Goal: Task Accomplishment & Management: Use online tool/utility

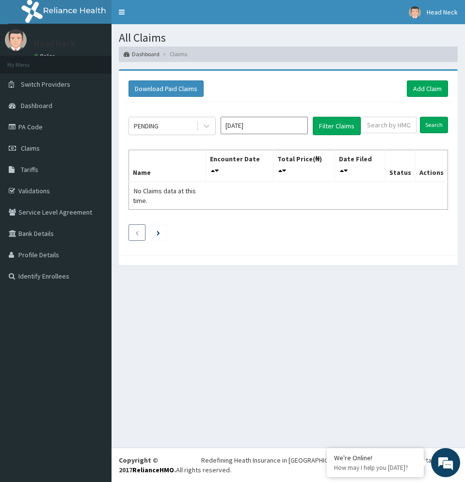
click at [137, 231] on icon "Previous page" at bounding box center [137, 233] width 4 height 6
click at [164, 237] on li at bounding box center [158, 232] width 16 height 16
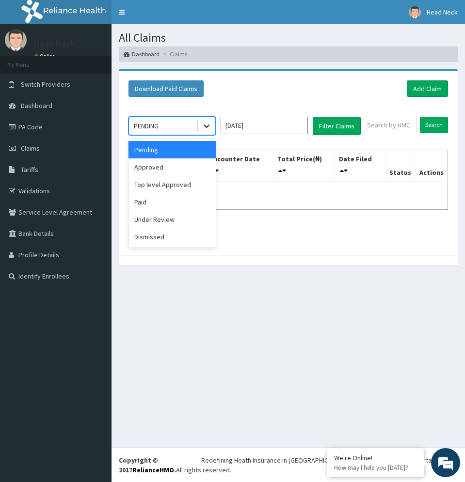
click at [204, 127] on icon at bounding box center [207, 126] width 10 height 10
click at [149, 143] on div "Pending" at bounding box center [171, 149] width 87 height 17
click at [207, 129] on icon at bounding box center [207, 126] width 10 height 10
click at [185, 169] on div "Approved" at bounding box center [171, 166] width 87 height 17
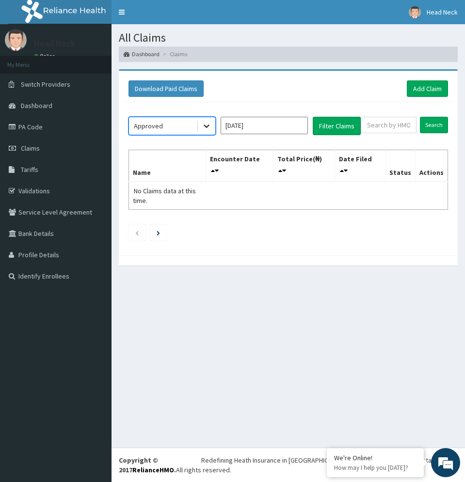
click at [211, 126] on div at bounding box center [206, 125] width 17 height 17
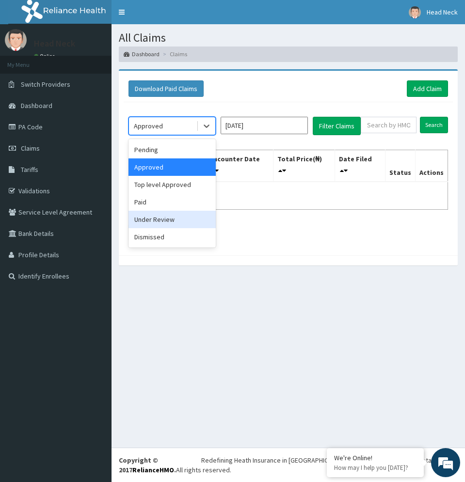
click at [161, 222] on div "Under Review" at bounding box center [171, 219] width 87 height 17
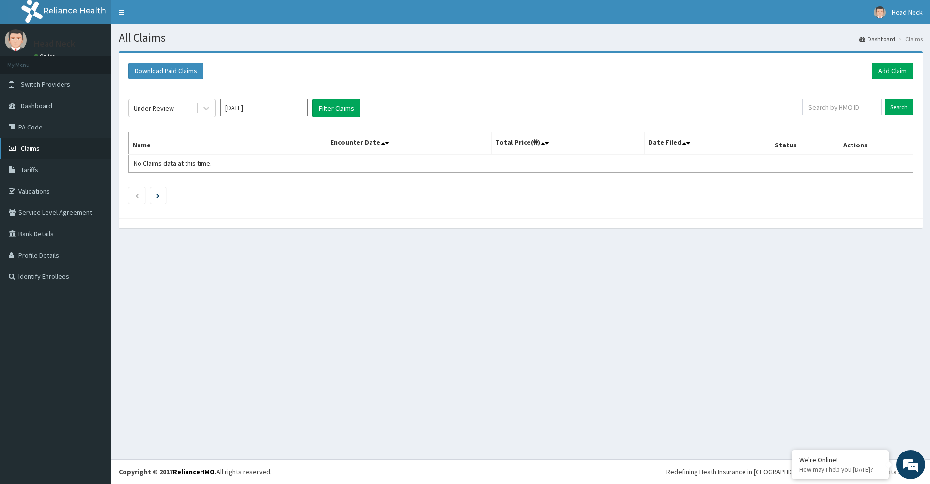
click at [38, 146] on span "Claims" at bounding box center [30, 148] width 19 height 9
click at [183, 64] on button "Download Paid Claims" at bounding box center [165, 71] width 75 height 16
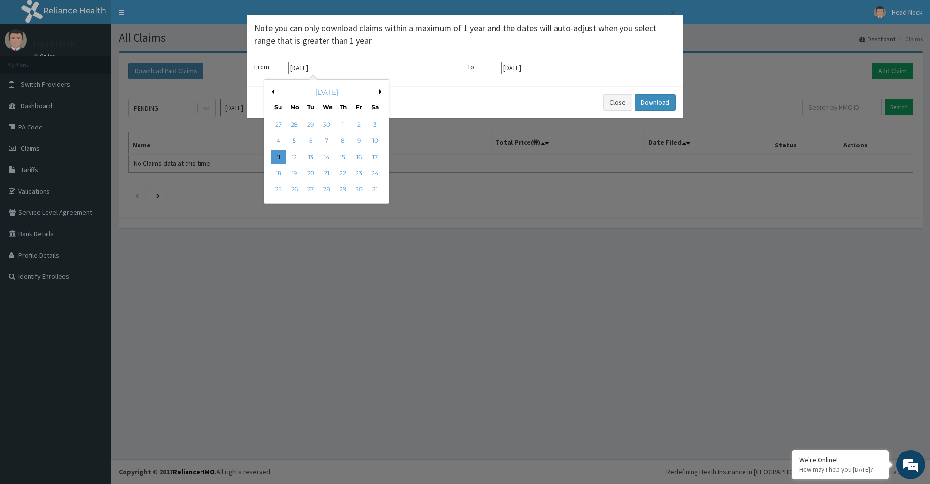
click at [306, 68] on input "[DATE]" at bounding box center [332, 68] width 89 height 13
click at [272, 90] on button "Previous Month" at bounding box center [271, 91] width 5 height 5
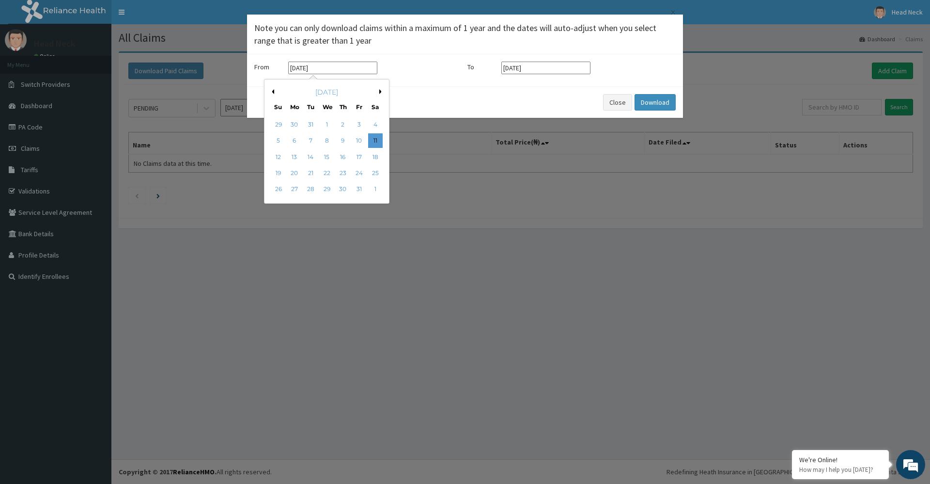
click at [272, 90] on button "Previous Month" at bounding box center [271, 91] width 5 height 5
click at [274, 91] on div "[DATE]" at bounding box center [326, 92] width 117 height 10
click at [274, 91] on div "December 2024" at bounding box center [326, 92] width 117 height 10
click at [273, 93] on button "Previous Month" at bounding box center [271, 91] width 5 height 5
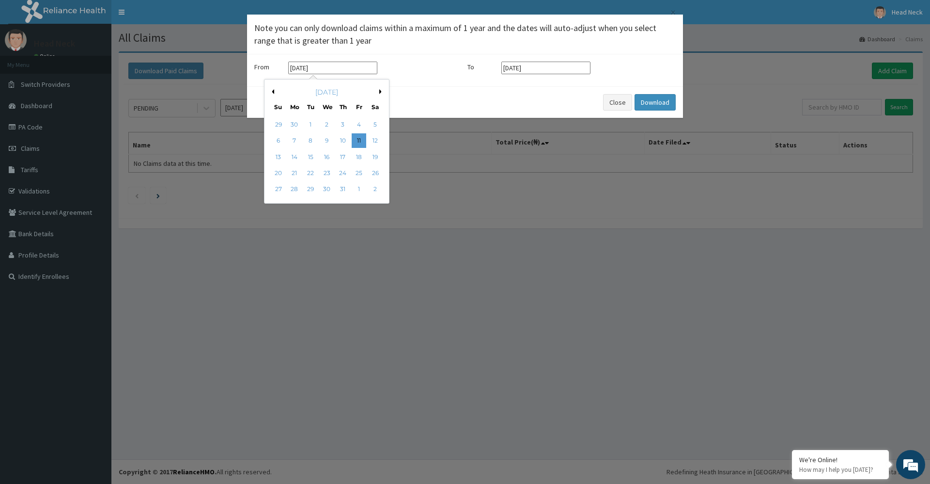
click at [380, 89] on button "Next Month" at bounding box center [381, 91] width 5 height 5
click at [357, 120] on div "1" at bounding box center [359, 124] width 15 height 15
type input "01-11-2024"
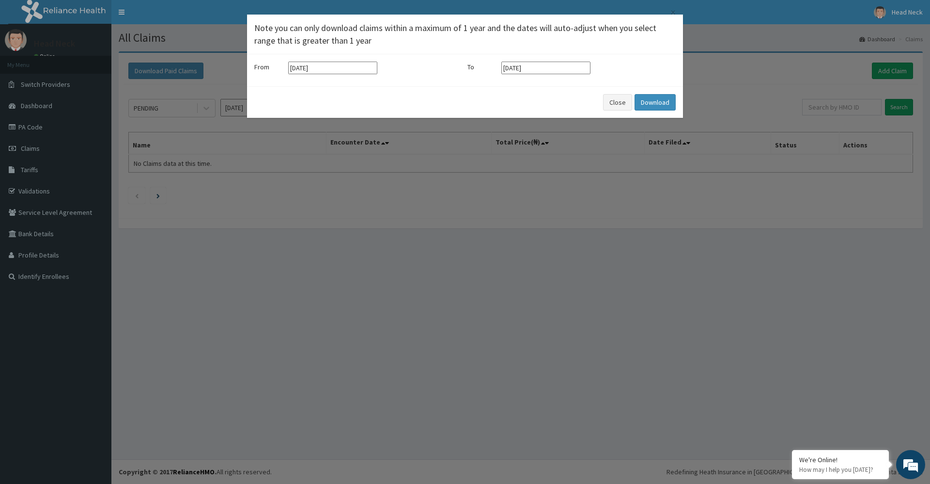
click at [527, 67] on input "11-08-2025" at bounding box center [546, 68] width 89 height 13
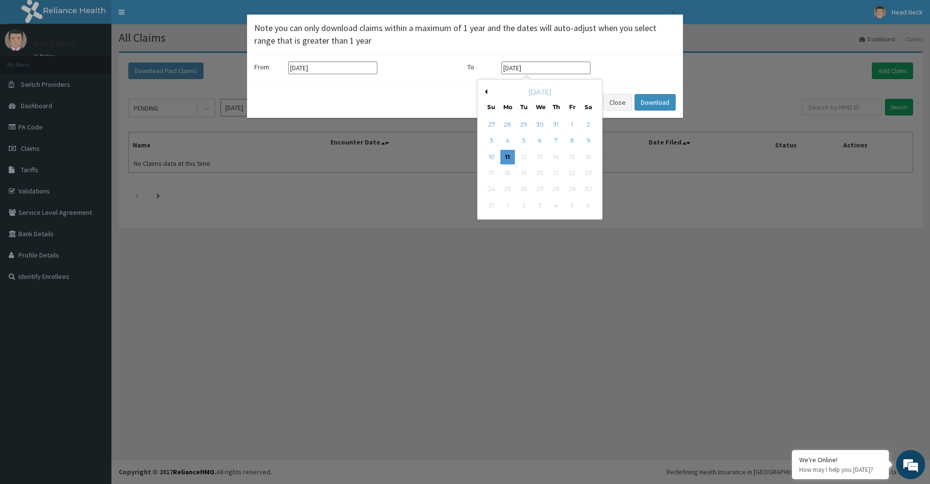
click at [486, 92] on button "Previous Month" at bounding box center [485, 91] width 5 height 5
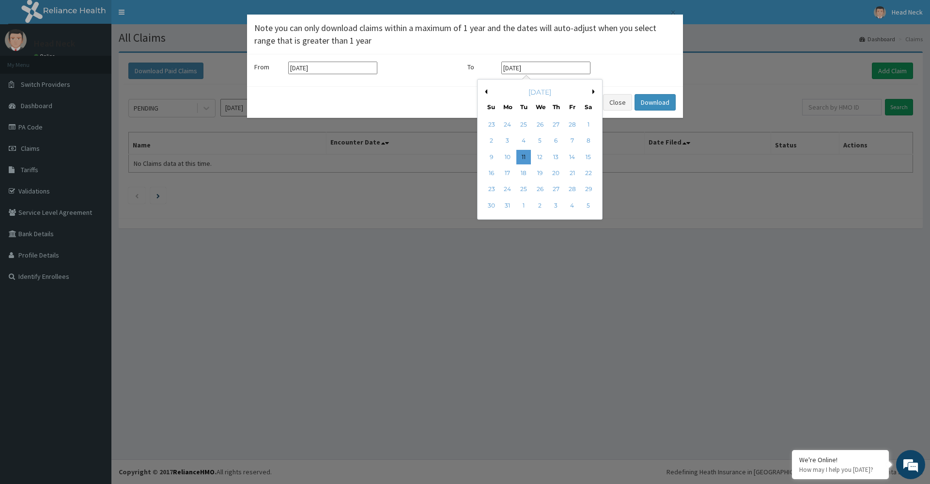
click at [486, 92] on button "Previous Month" at bounding box center [485, 91] width 5 height 5
click at [593, 89] on div "[DATE]" at bounding box center [540, 92] width 117 height 10
click at [597, 93] on button "Next Month" at bounding box center [595, 91] width 5 height 5
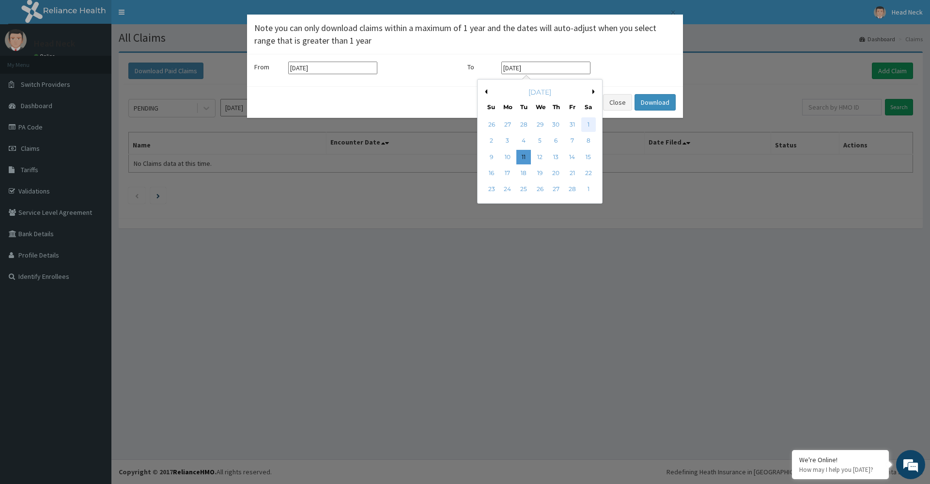
click at [592, 125] on div "1" at bounding box center [589, 124] width 15 height 15
type input "[DATE]"
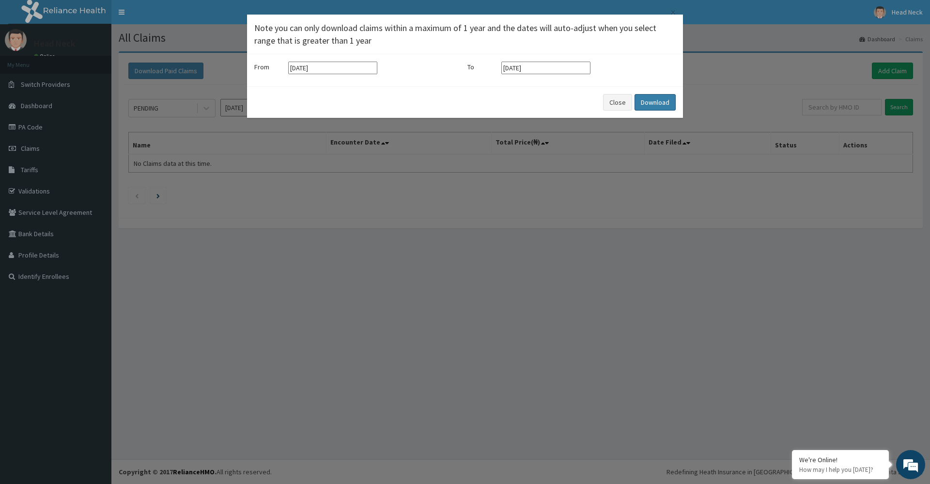
click at [666, 95] on button "Download" at bounding box center [655, 102] width 41 height 16
click at [614, 102] on button "Close" at bounding box center [617, 102] width 29 height 16
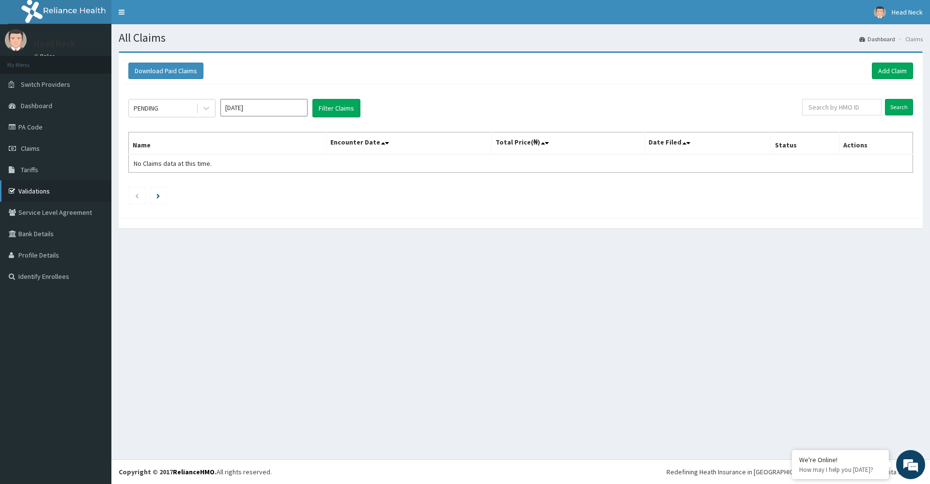
click at [31, 192] on link "Validations" at bounding box center [55, 190] width 111 height 21
drag, startPoint x: 52, startPoint y: 146, endPoint x: 237, endPoint y: 246, distance: 210.5
click at [237, 246] on div "All Claims Dashboard Claims Download Paid Claims Add Claim × Note you can only …" at bounding box center [520, 241] width 819 height 435
click at [192, 66] on button "Download Paid Claims" at bounding box center [165, 71] width 75 height 16
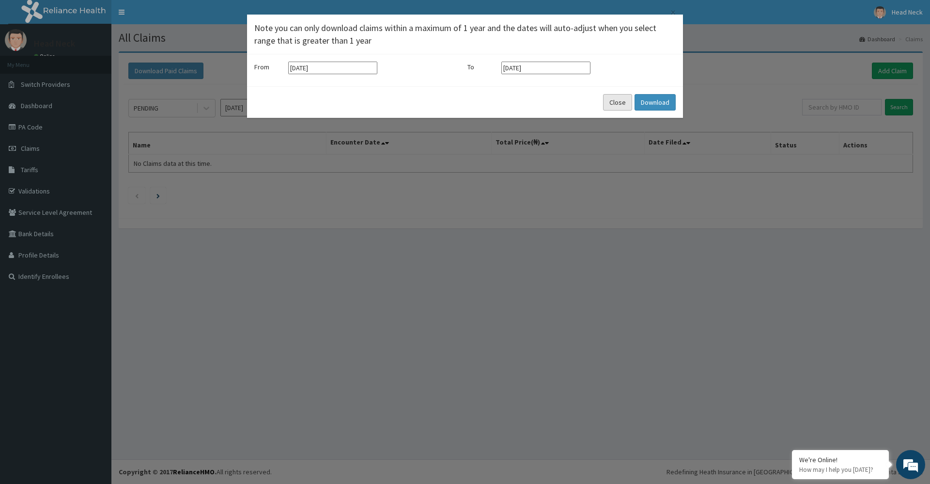
click at [618, 108] on button "Close" at bounding box center [617, 102] width 29 height 16
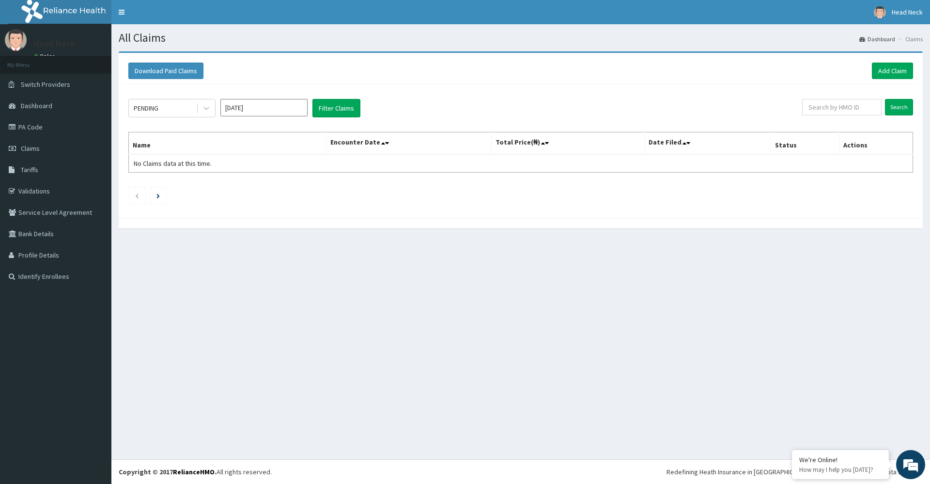
click at [916, 36] on li "Claims" at bounding box center [910, 39] width 27 height 8
click at [57, 105] on link "Dashboard" at bounding box center [55, 105] width 111 height 21
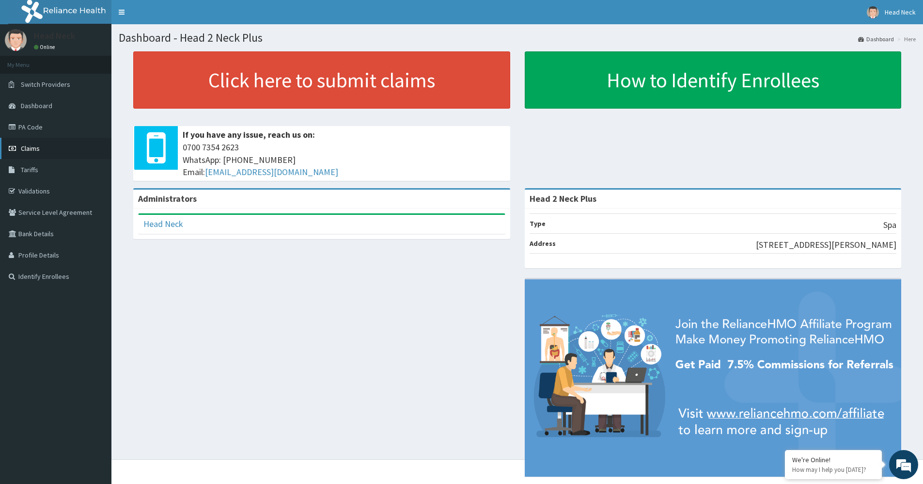
click at [68, 152] on link "Claims" at bounding box center [55, 148] width 111 height 21
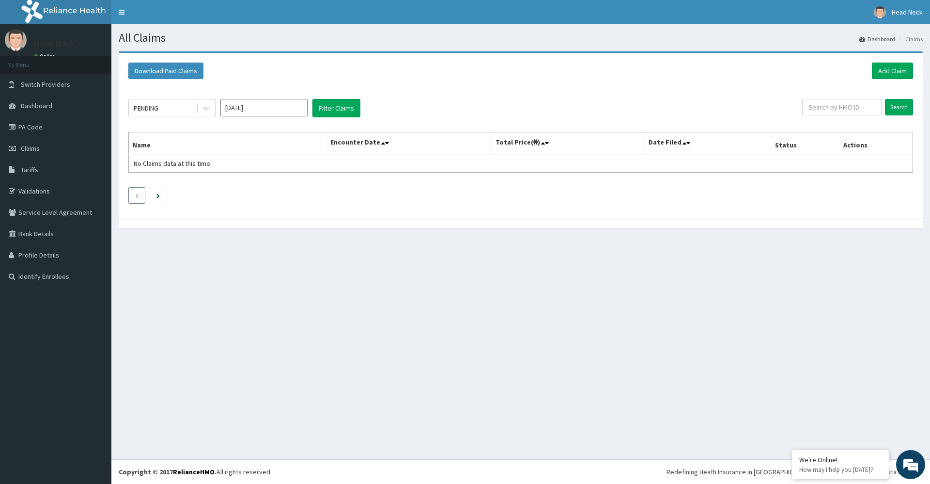
click at [138, 197] on icon "Previous page" at bounding box center [137, 196] width 4 height 6
click at [163, 198] on li at bounding box center [158, 195] width 16 height 16
click at [163, 197] on li at bounding box center [158, 195] width 16 height 16
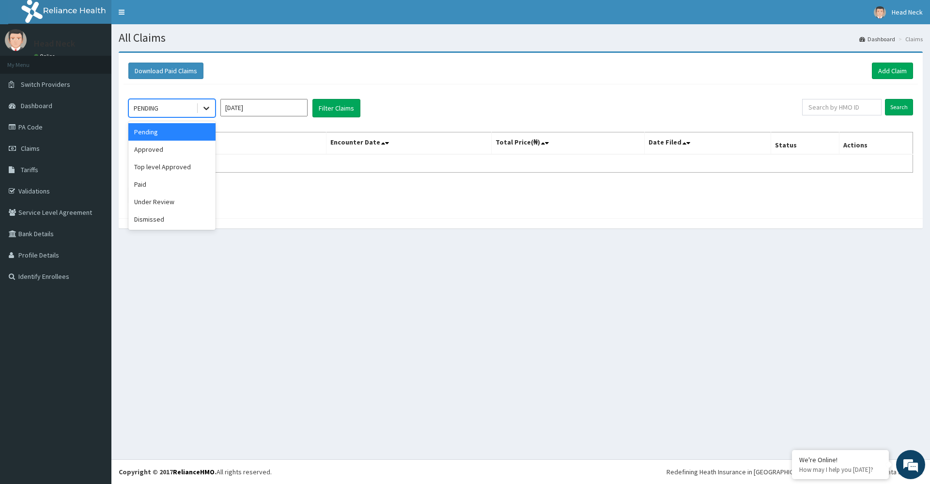
click at [204, 107] on icon at bounding box center [207, 108] width 6 height 3
click at [204, 105] on icon at bounding box center [207, 108] width 10 height 10
click at [170, 106] on div "PENDING" at bounding box center [162, 108] width 67 height 16
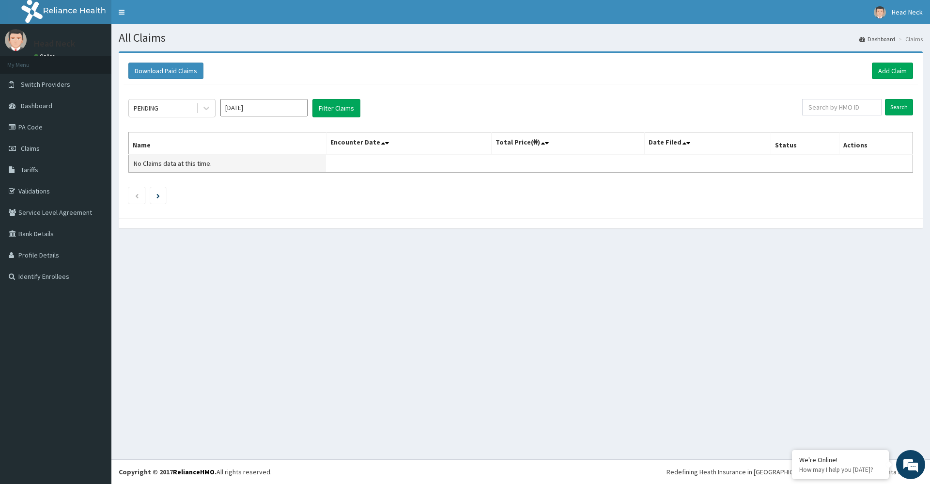
click at [164, 164] on span "No Claims data at this time." at bounding box center [173, 163] width 78 height 9
click at [174, 65] on button "Download Paid Claims" at bounding box center [165, 71] width 75 height 16
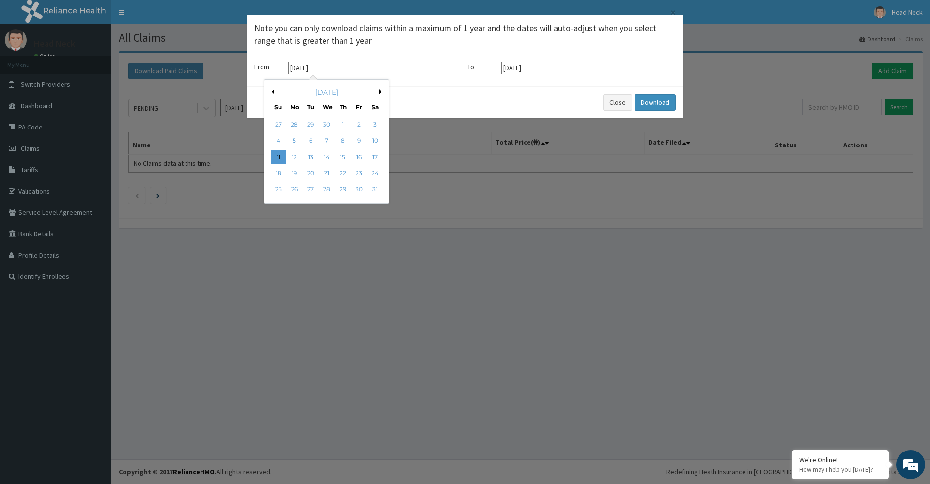
click at [319, 63] on input "[DATE]" at bounding box center [332, 68] width 89 height 13
click at [273, 92] on button "Previous Month" at bounding box center [271, 91] width 5 height 5
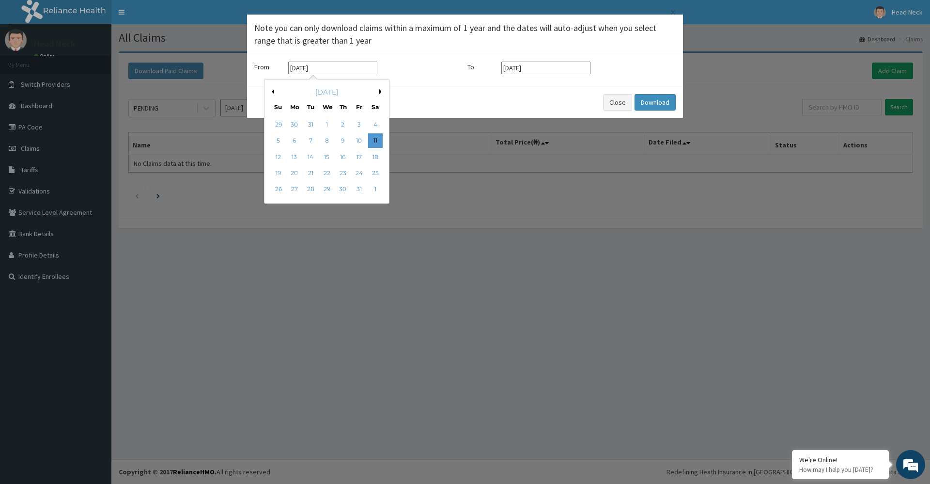
click at [273, 92] on button "Previous Month" at bounding box center [271, 91] width 5 height 5
click at [360, 123] on div "1" at bounding box center [359, 124] width 15 height 15
type input "01-11-2024"
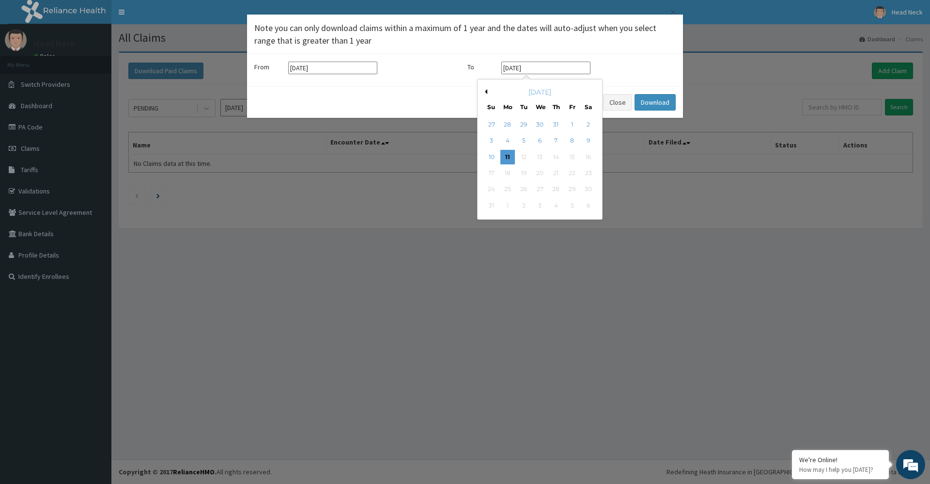
click at [530, 68] on input "11-08-2025" at bounding box center [546, 68] width 89 height 13
click at [487, 90] on button "Previous Month" at bounding box center [485, 91] width 5 height 5
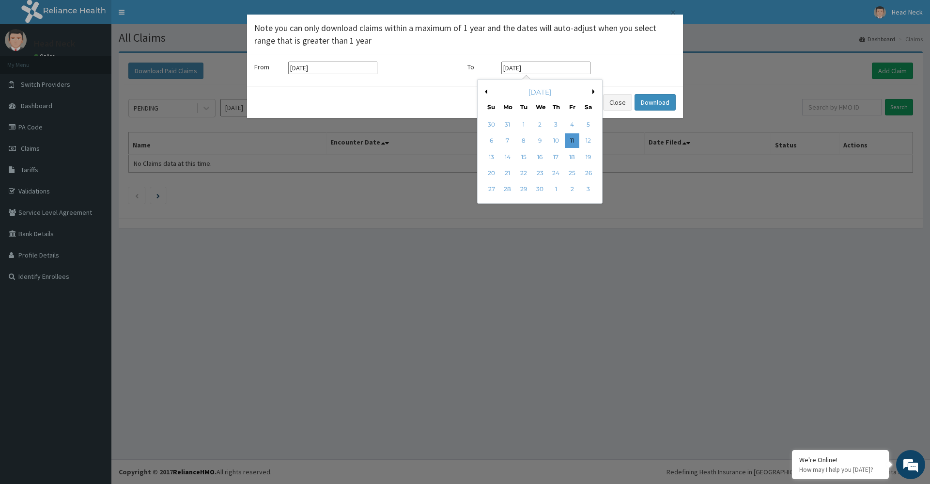
click at [487, 90] on button "Previous Month" at bounding box center [485, 91] width 5 height 5
click at [596, 91] on button "Next Month" at bounding box center [595, 91] width 5 height 5
click at [588, 123] on div "1" at bounding box center [589, 124] width 15 height 15
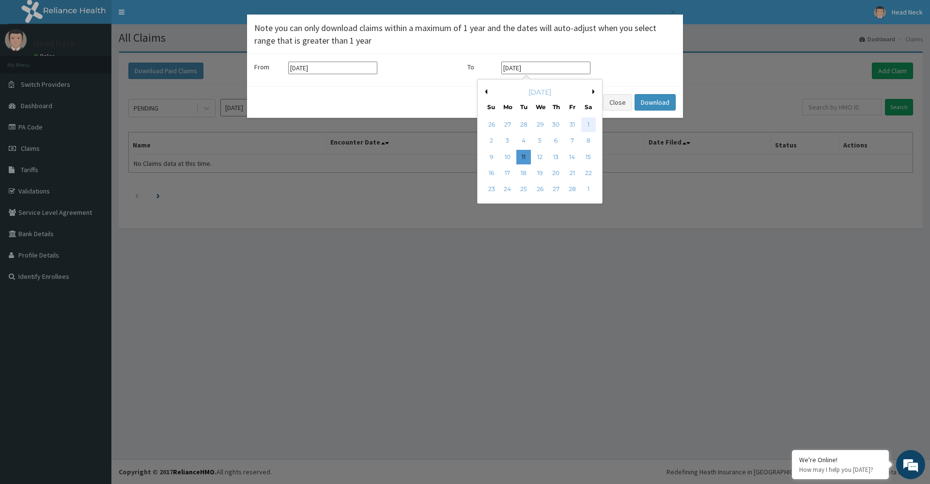
type input "01-02-2025"
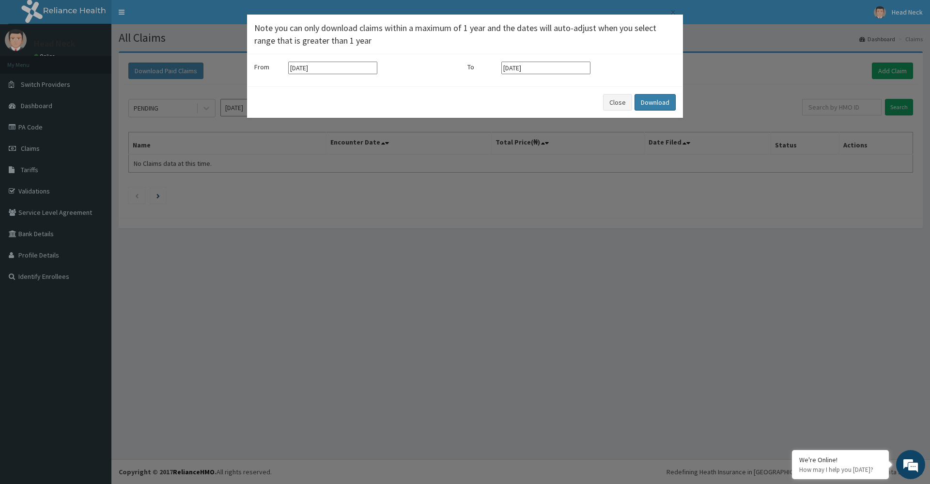
click at [661, 96] on button "Download" at bounding box center [655, 102] width 41 height 16
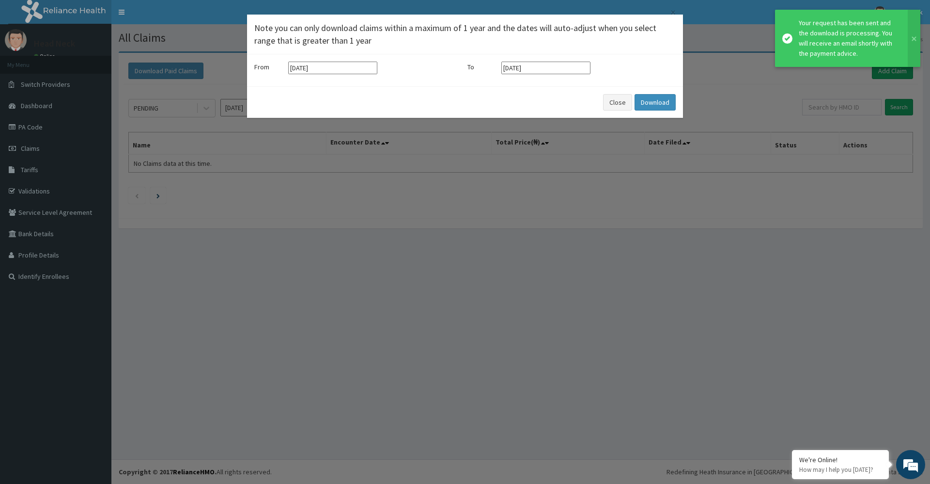
click at [867, 43] on div "Your request has been sent and the download is processing. You will receive an …" at bounding box center [849, 38] width 100 height 41
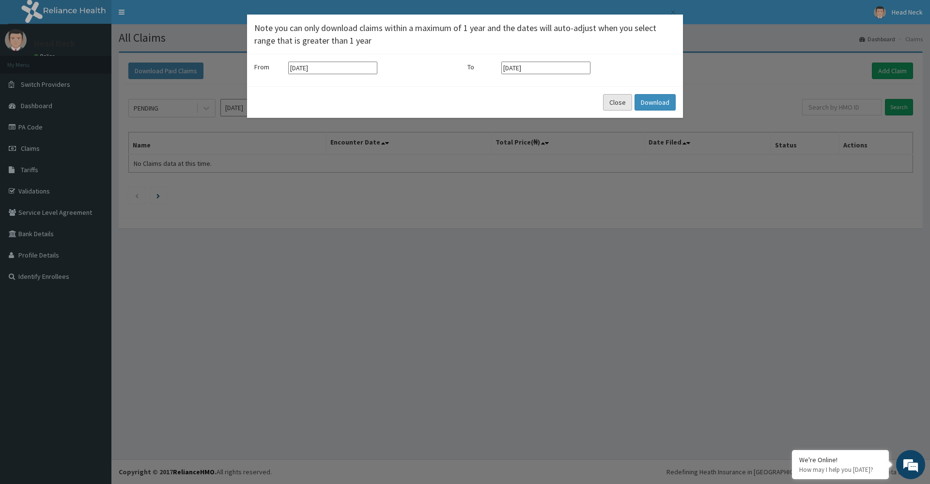
click at [615, 104] on button "Close" at bounding box center [617, 102] width 29 height 16
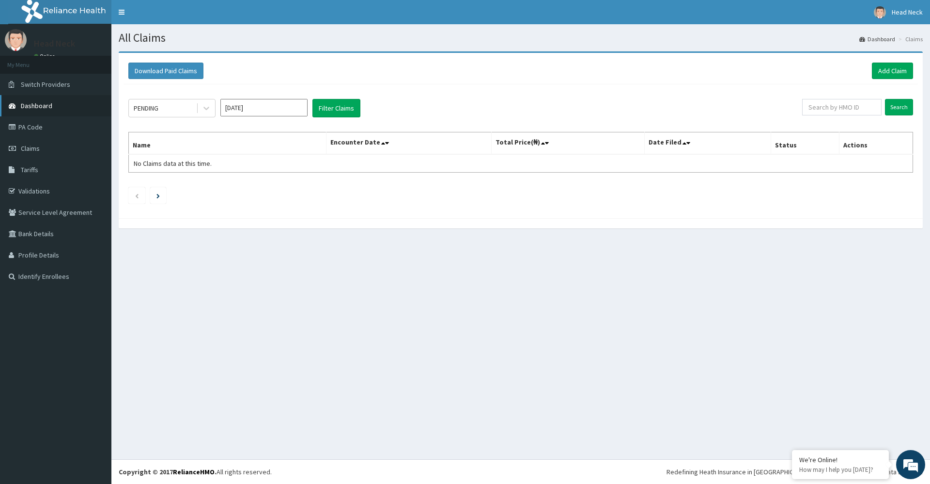
click at [77, 104] on link "Dashboard" at bounding box center [55, 105] width 111 height 21
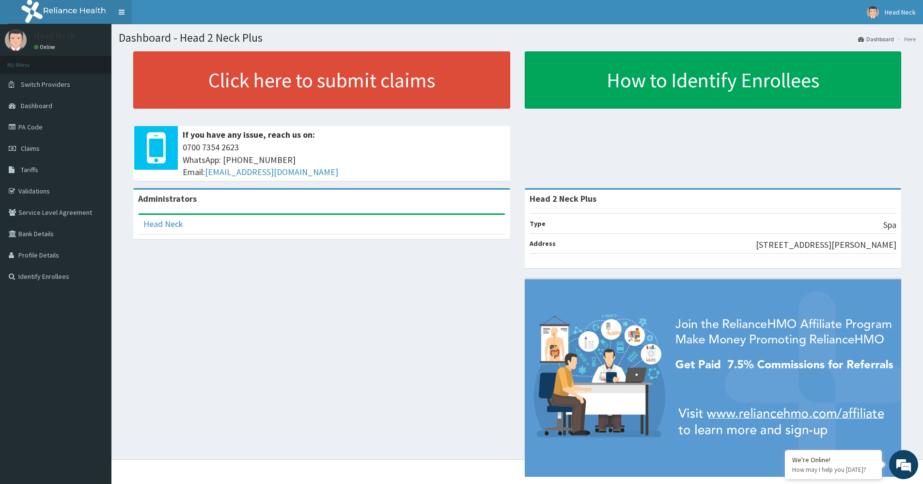
click at [124, 8] on link "Toggle navigation" at bounding box center [121, 12] width 20 height 24
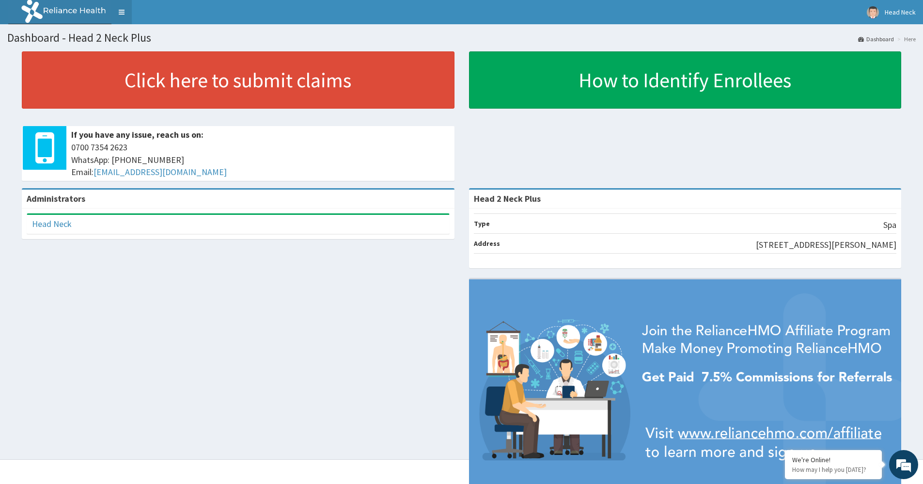
click at [124, 8] on link "Toggle navigation" at bounding box center [121, 12] width 20 height 24
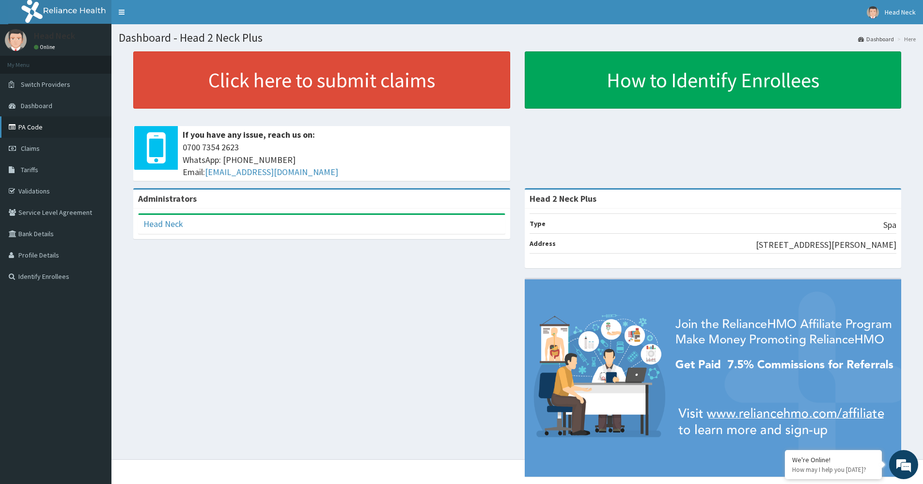
click at [56, 126] on link "PA Code" at bounding box center [55, 126] width 111 height 21
click at [51, 131] on link "PA Code" at bounding box center [55, 126] width 111 height 21
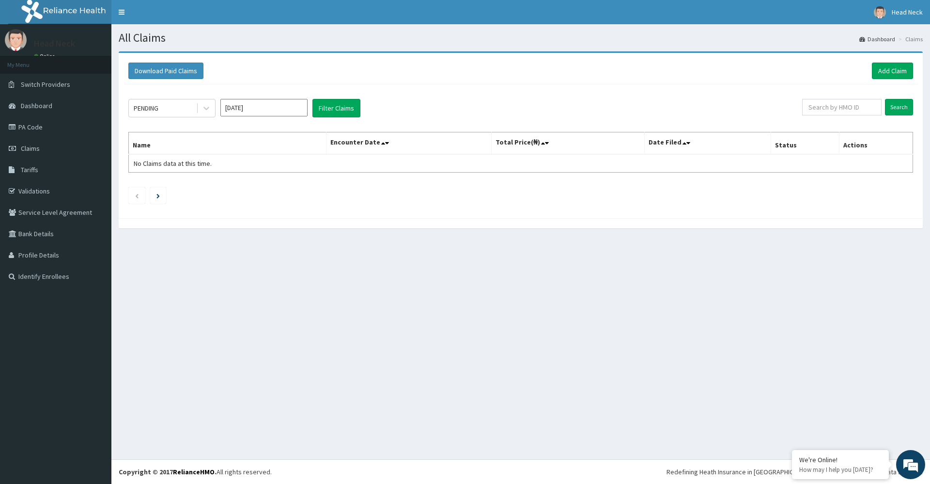
click at [34, 36] on div "Head Neck Online" at bounding box center [52, 45] width 51 height 32
click at [34, 43] on p "Head Neck" at bounding box center [54, 43] width 41 height 9
click at [14, 48] on img at bounding box center [16, 40] width 22 height 22
click at [9, 63] on section "Head Neck Online My Menu Switch Providers Dashboard PA Code Claims Tariffs Vali…" at bounding box center [55, 157] width 111 height 267
click at [57, 142] on link "Claims" at bounding box center [55, 148] width 111 height 21
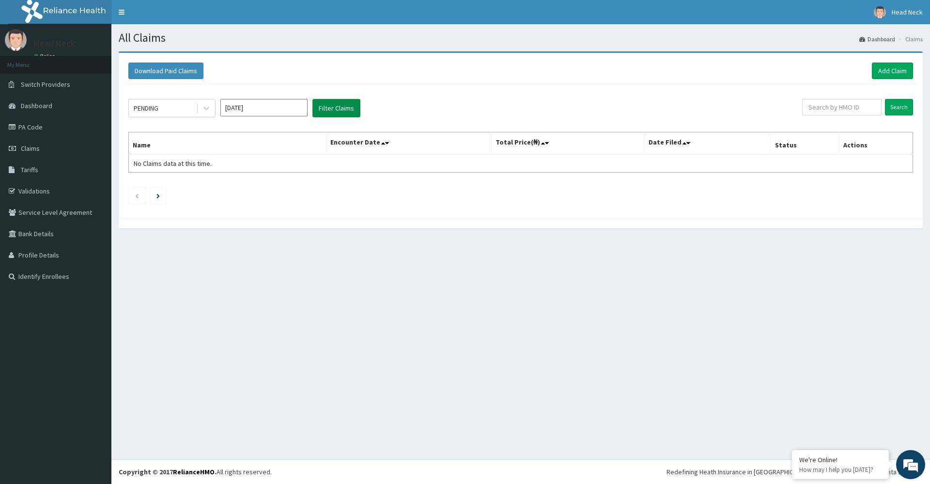
click at [338, 106] on button "Filter Claims" at bounding box center [337, 108] width 48 height 18
click at [339, 105] on button "Filter Claims" at bounding box center [337, 108] width 48 height 18
drag, startPoint x: 257, startPoint y: 106, endPoint x: 257, endPoint y: 111, distance: 5.3
click at [257, 111] on input "[DATE]" at bounding box center [263, 107] width 87 height 17
click at [234, 152] on div "Jan" at bounding box center [235, 148] width 19 height 18
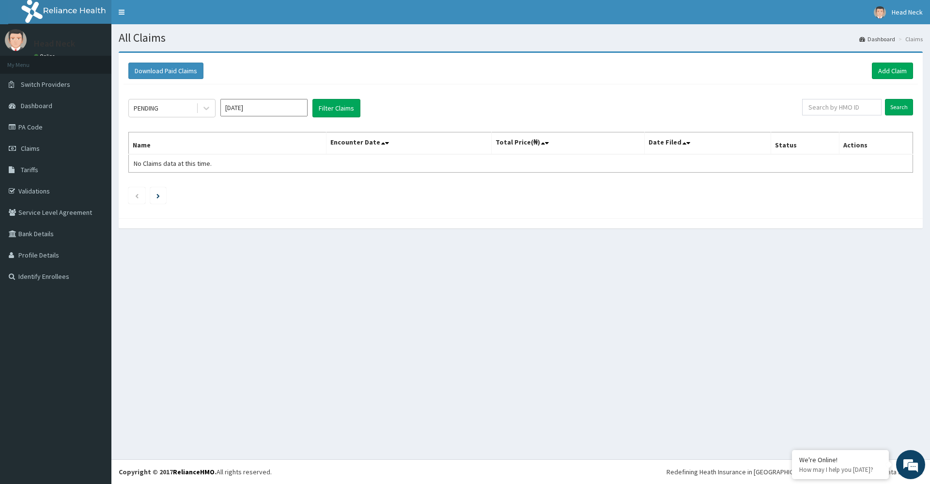
type input "[DATE]"
click at [336, 113] on button "Filter Claims" at bounding box center [337, 108] width 48 height 18
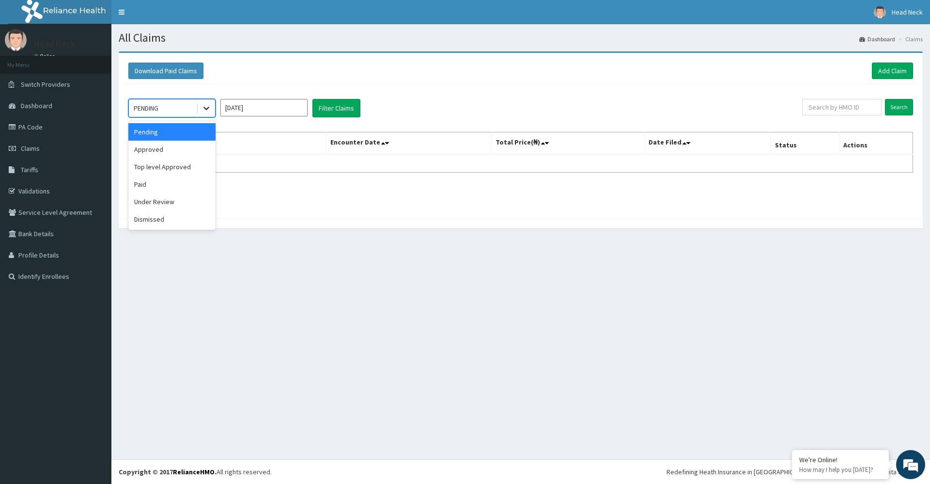
click at [207, 105] on icon at bounding box center [207, 108] width 10 height 10
click at [175, 149] on div "Approved" at bounding box center [171, 149] width 87 height 17
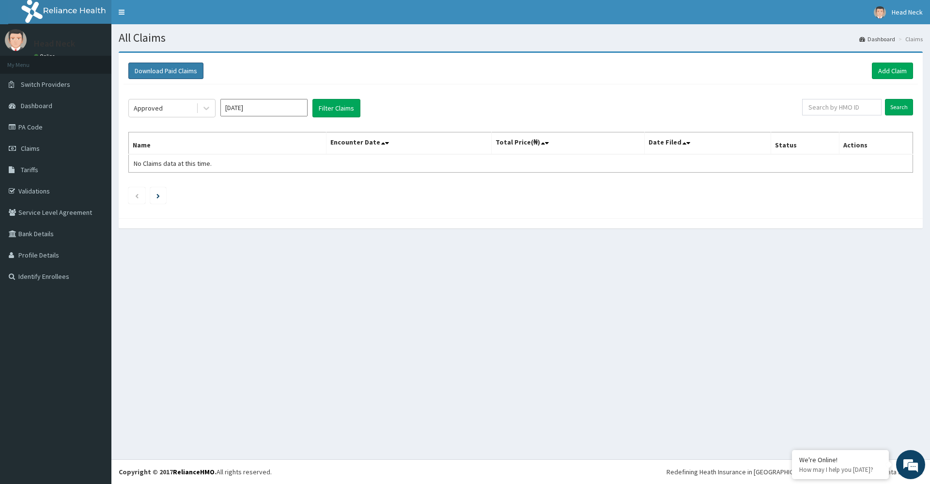
click at [182, 73] on button "Download Paid Claims" at bounding box center [165, 71] width 75 height 16
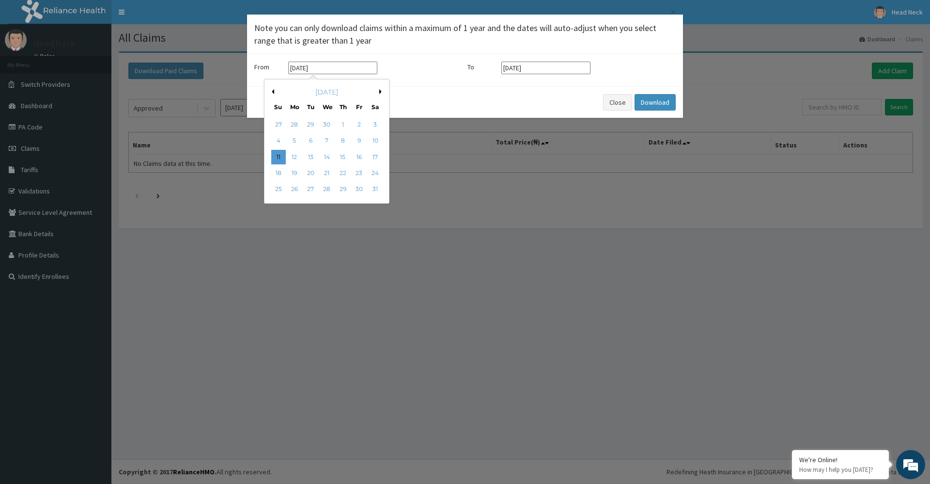
click at [323, 70] on input "11-05-2025" at bounding box center [332, 68] width 89 height 13
click at [275, 93] on div "May 2025" at bounding box center [326, 92] width 117 height 10
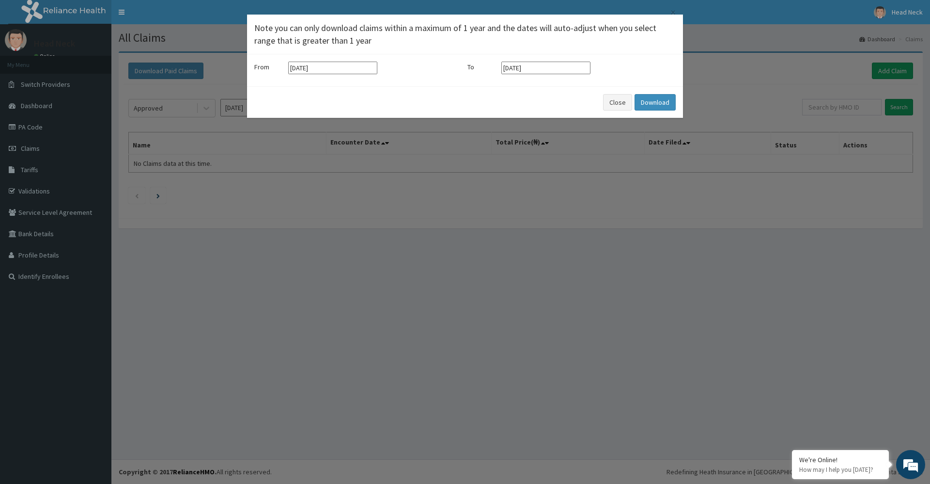
drag, startPoint x: 275, startPoint y: 92, endPoint x: 264, endPoint y: 91, distance: 11.7
click at [264, 91] on div "Close Download" at bounding box center [465, 101] width 436 height 31
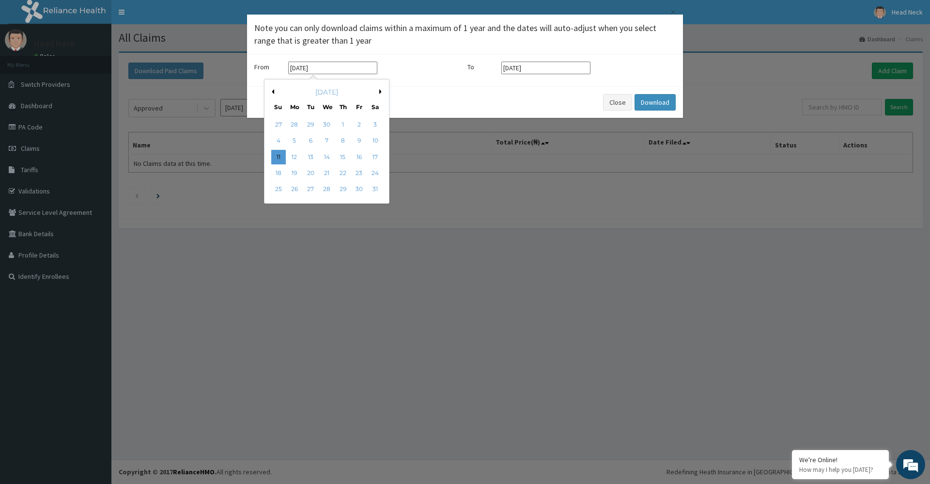
drag, startPoint x: 342, startPoint y: 62, endPoint x: 334, endPoint y: 66, distance: 8.9
click at [340, 63] on input "11-05-2025" at bounding box center [332, 68] width 89 height 13
click at [274, 91] on div "May 2025" at bounding box center [326, 92] width 117 height 10
click at [271, 91] on button "Previous Month" at bounding box center [271, 91] width 5 height 5
click at [271, 86] on div "April 2025 Su Mo Tu We Th Fr Sa" at bounding box center [326, 97] width 117 height 28
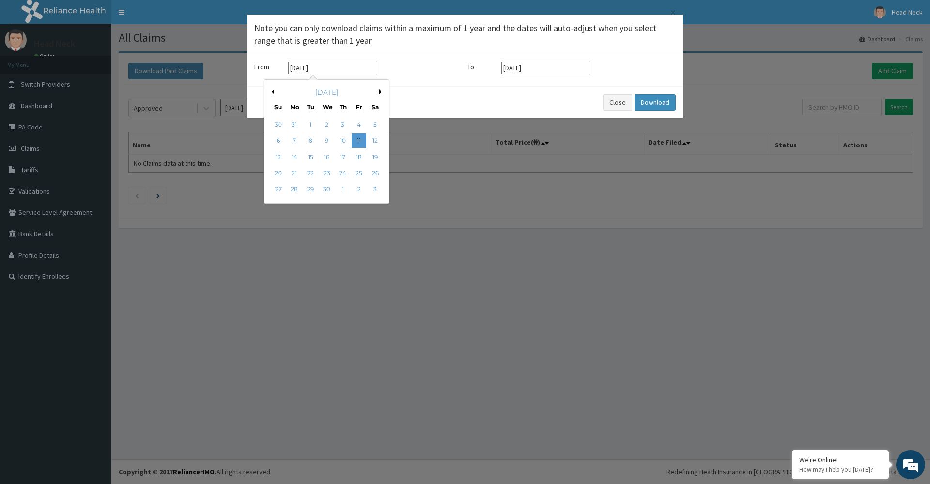
click at [271, 91] on div "Previous Month Next Month April 2025 Su Mo Tu We Th Fr Sa 30 31 1 2 3 4 5 6 7 8…" at bounding box center [327, 141] width 126 height 125
click at [271, 91] on button "Previous Month" at bounding box center [271, 91] width 5 height 5
click at [272, 92] on button "Previous Month" at bounding box center [271, 91] width 5 height 5
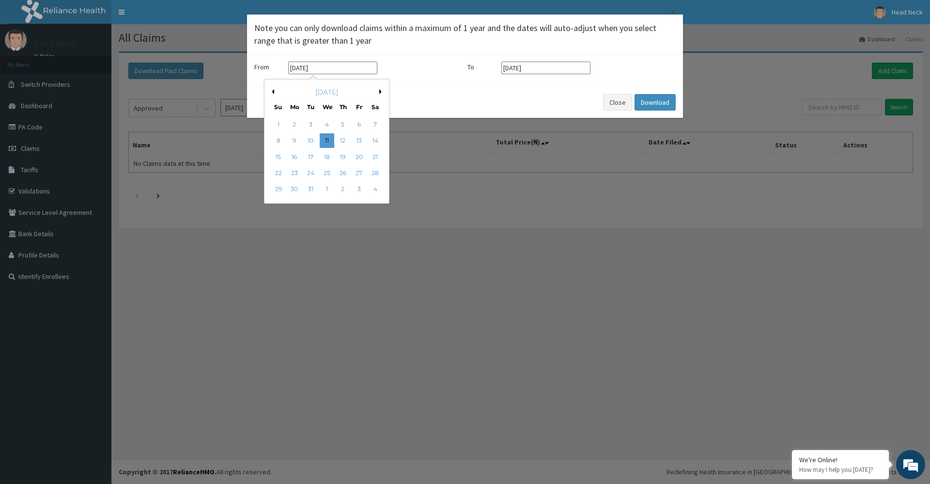
click at [272, 92] on button "Previous Month" at bounding box center [271, 91] width 5 height 5
click at [362, 121] on div "1" at bounding box center [359, 124] width 15 height 15
type input "01-11-2024"
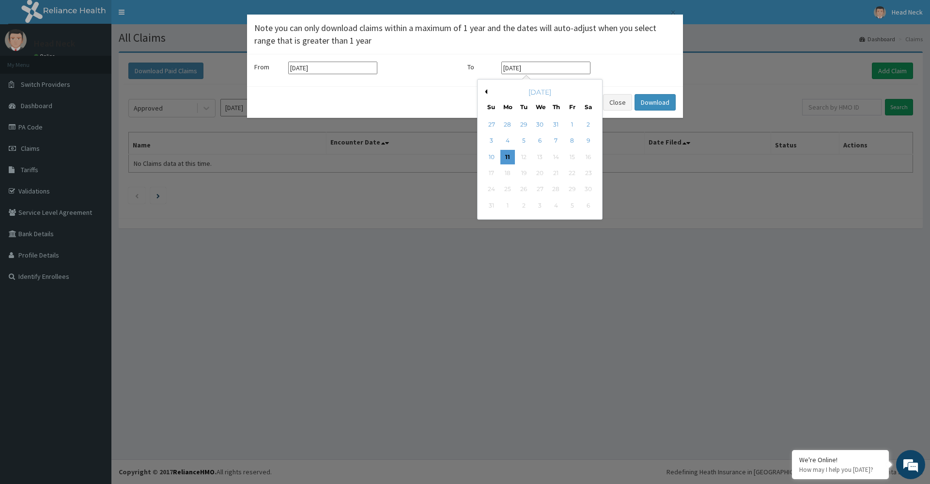
click at [550, 69] on input "11-08-2025" at bounding box center [546, 68] width 89 height 13
click at [488, 93] on div "August 2025" at bounding box center [540, 92] width 117 height 10
click at [485, 93] on button "Previous Month" at bounding box center [485, 91] width 5 height 5
click at [487, 92] on button "Previous Month" at bounding box center [485, 91] width 5 height 5
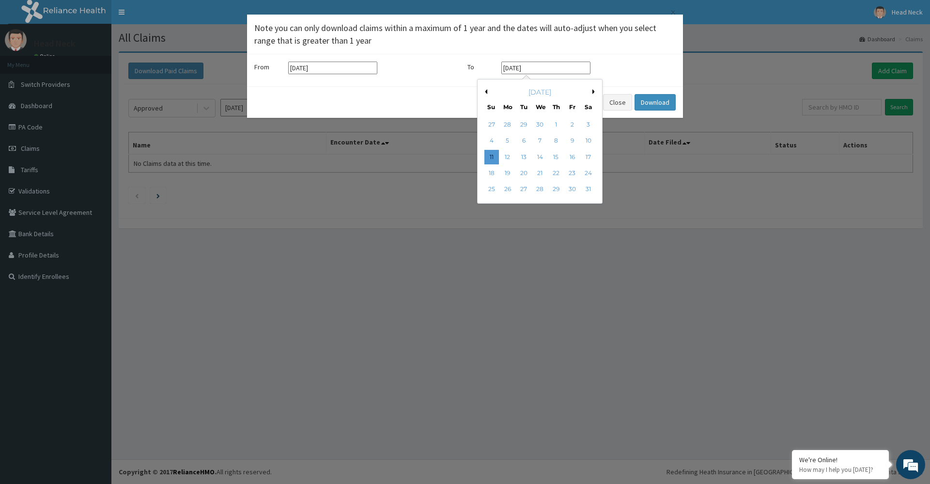
click at [487, 92] on button "Previous Month" at bounding box center [485, 91] width 5 height 5
click at [591, 124] on div "1" at bounding box center [589, 124] width 15 height 15
type input "01-02-2025"
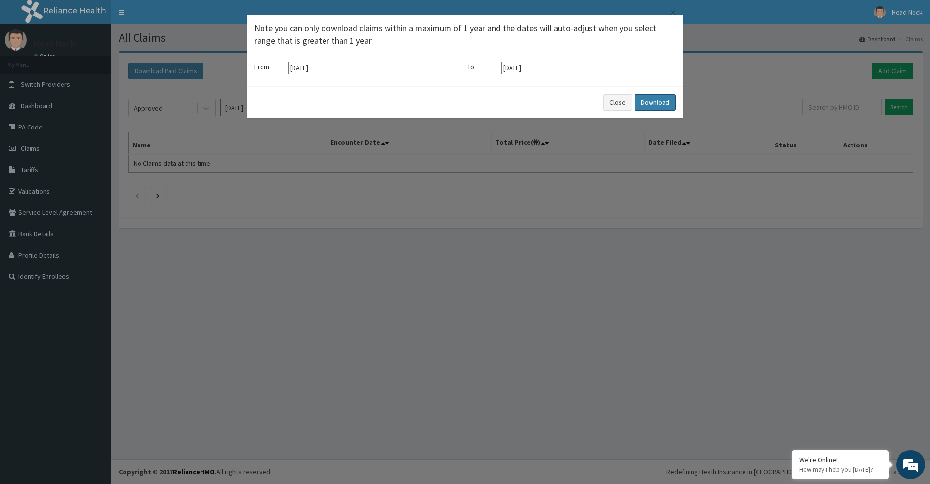
drag, startPoint x: 659, startPoint y: 99, endPoint x: 658, endPoint y: 107, distance: 7.8
click at [658, 107] on button "Download" at bounding box center [655, 102] width 41 height 16
click at [861, 311] on div "× Note you can only download claims within a maximum of 1 year and the dates wi…" at bounding box center [465, 242] width 930 height 484
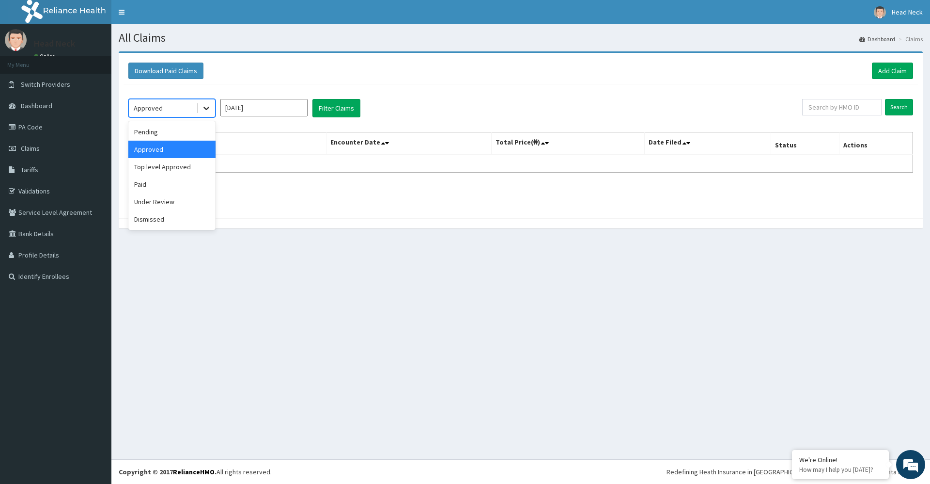
click at [208, 103] on div at bounding box center [206, 107] width 17 height 17
click at [167, 126] on div "Pending" at bounding box center [171, 131] width 87 height 17
click at [213, 102] on div at bounding box center [206, 107] width 17 height 17
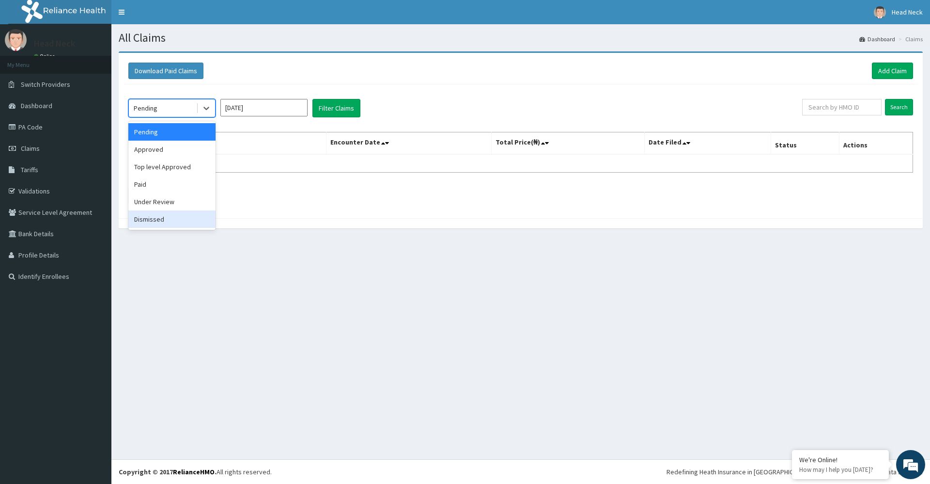
click at [136, 215] on div "Dismissed" at bounding box center [171, 218] width 87 height 17
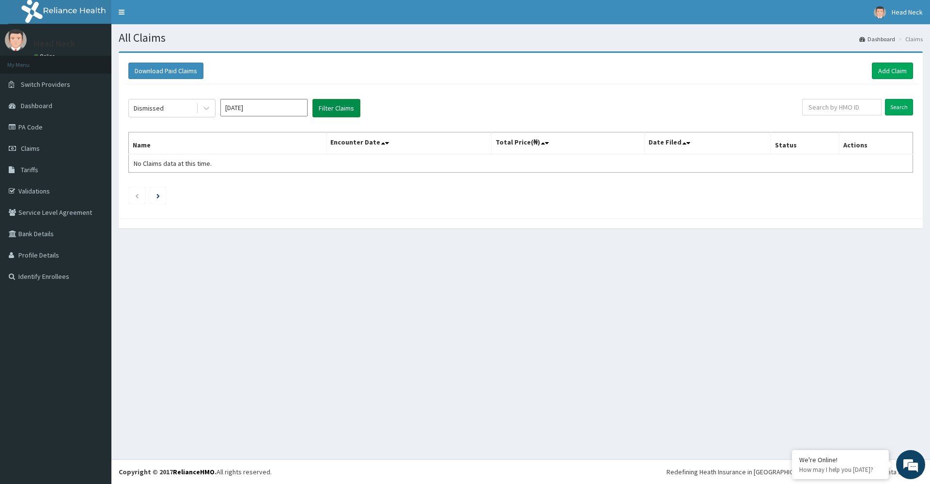
click at [338, 105] on button "Filter Claims" at bounding box center [337, 108] width 48 height 18
click at [208, 109] on icon at bounding box center [207, 108] width 10 height 10
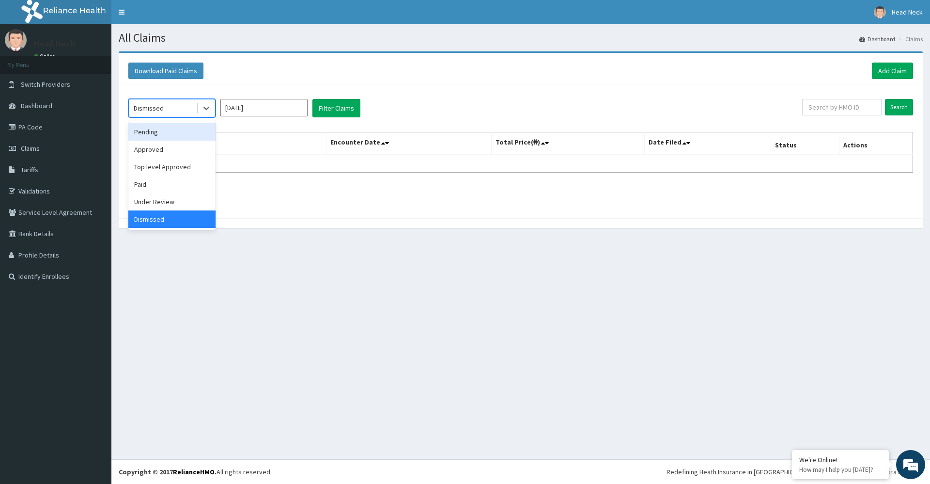
click at [177, 135] on div "Pending" at bounding box center [171, 131] width 87 height 17
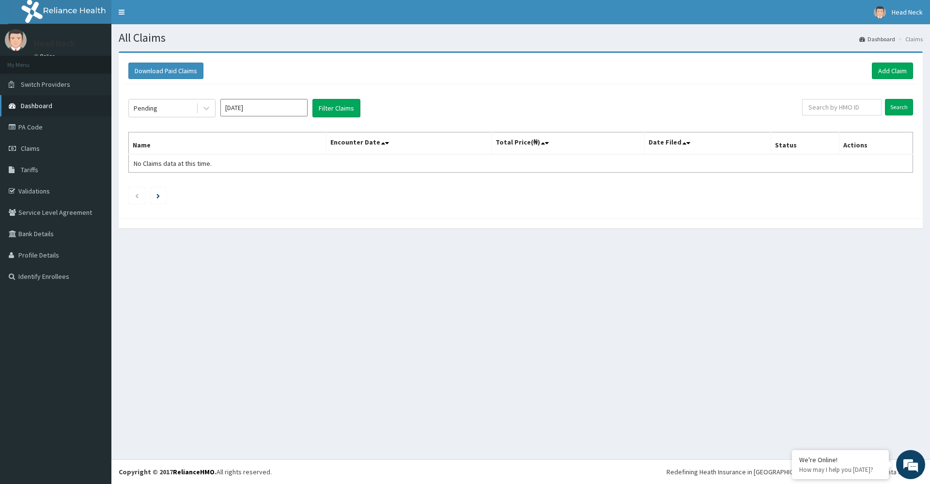
click at [42, 104] on span "Dashboard" at bounding box center [36, 105] width 31 height 9
